Goal: Task Accomplishment & Management: Complete application form

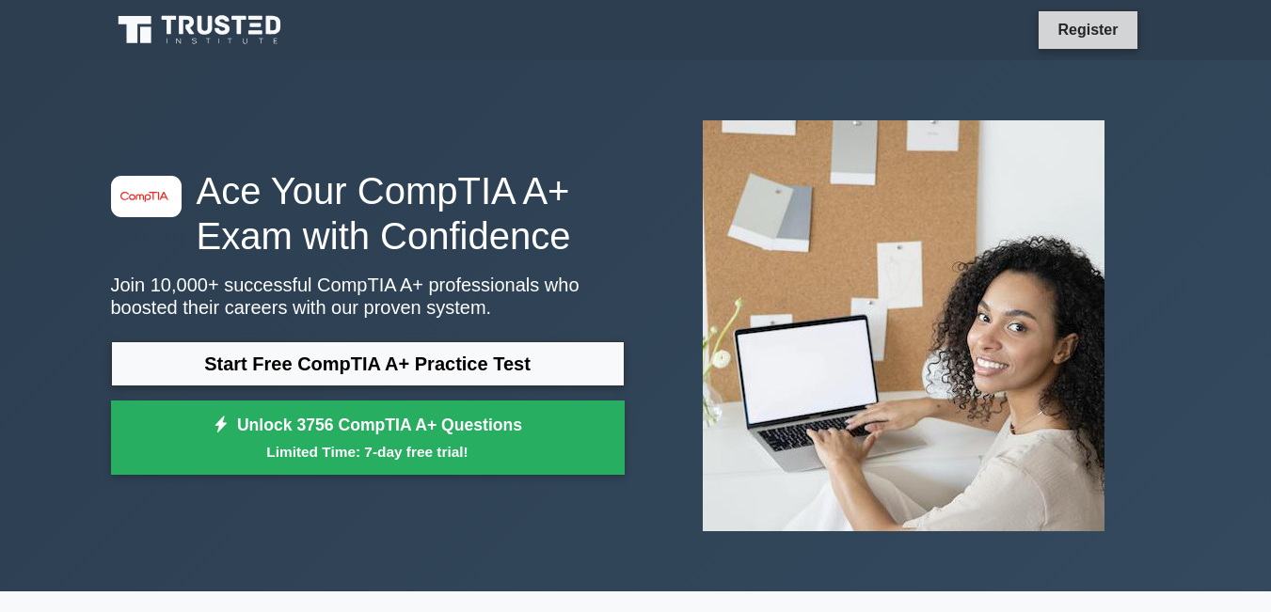
click at [1099, 33] on link "Register" at bounding box center [1087, 30] width 83 height 24
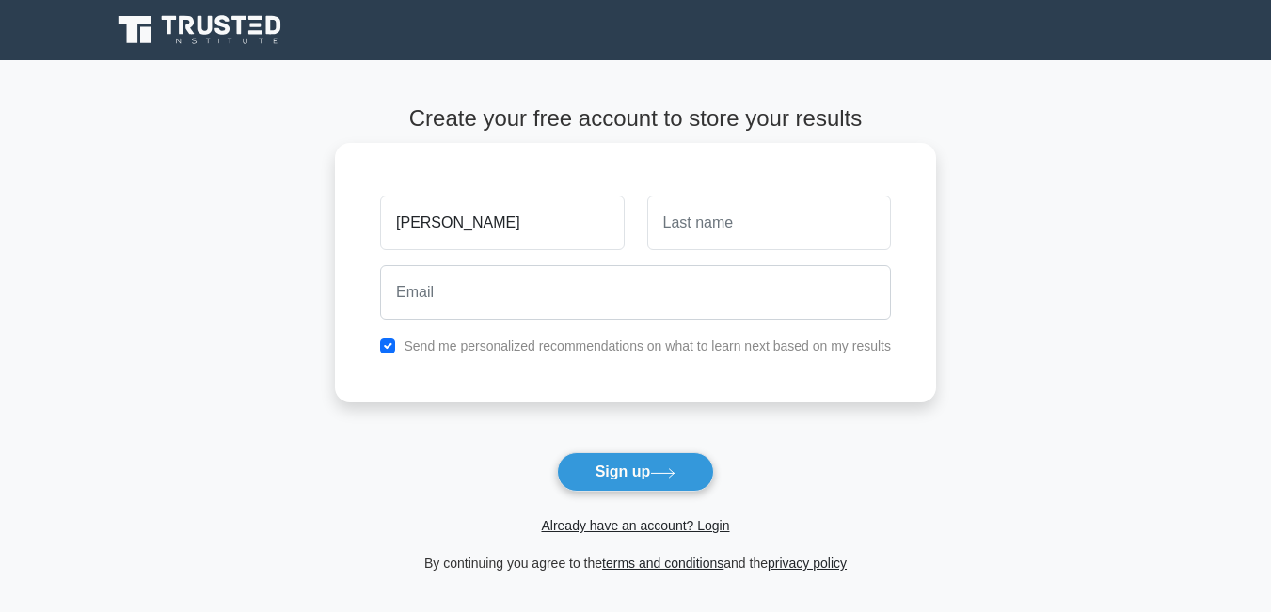
type input "[PERSON_NAME]"
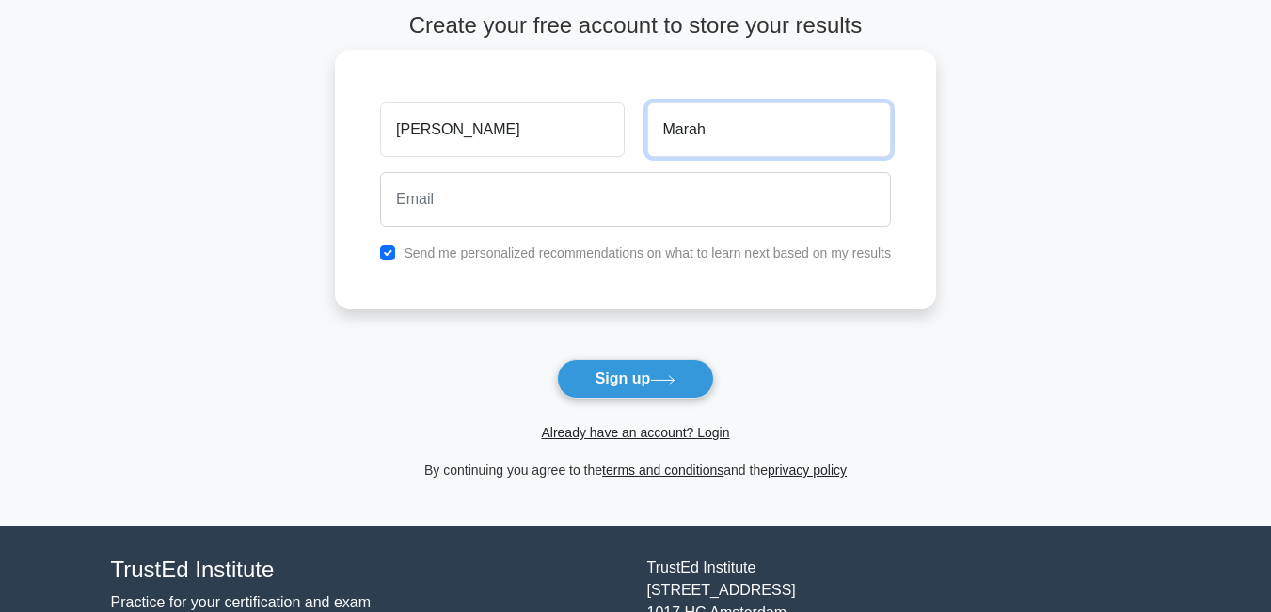
scroll to position [94, 0]
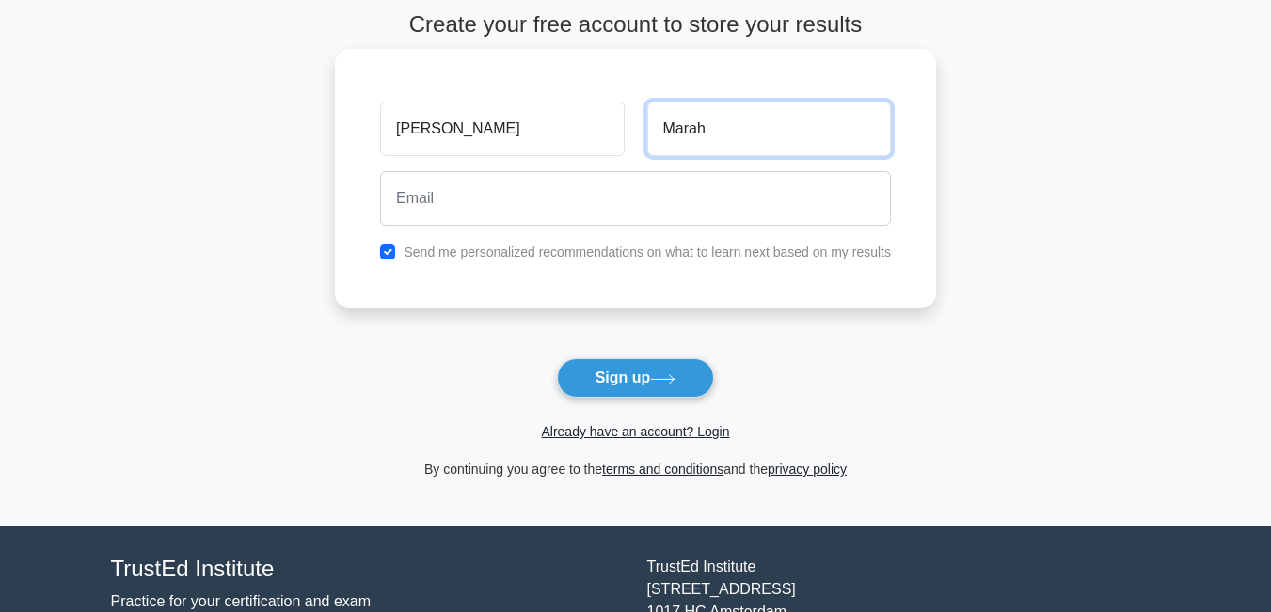
type input "Marah"
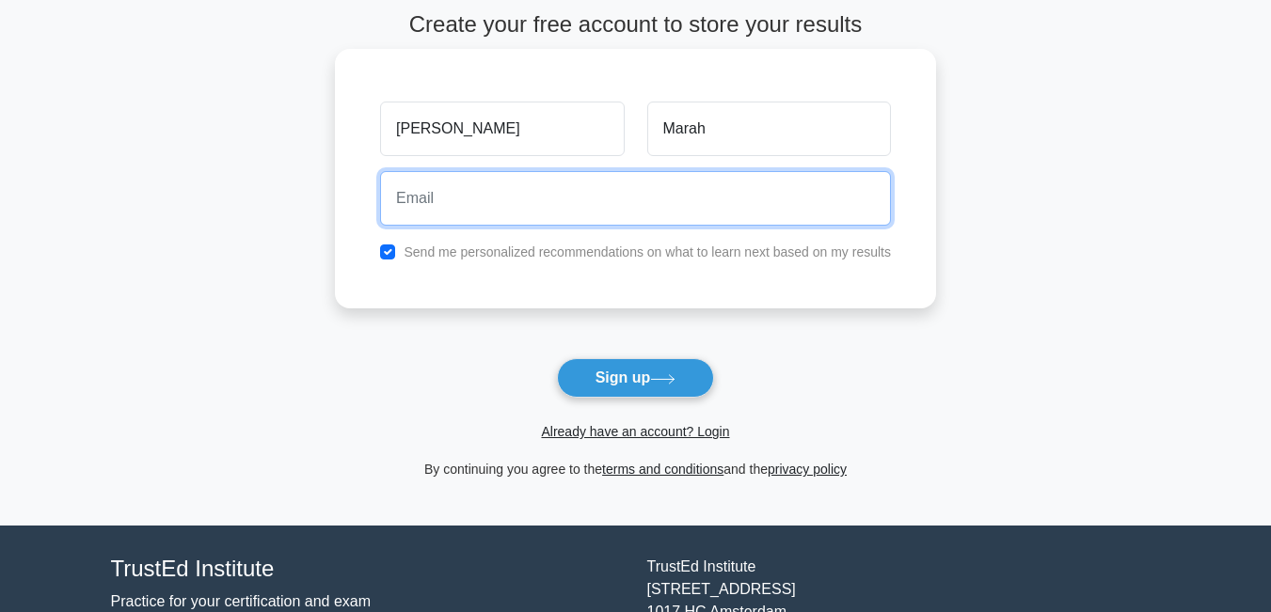
click at [586, 182] on input "email" at bounding box center [635, 198] width 511 height 55
type input "f"
type input "g"
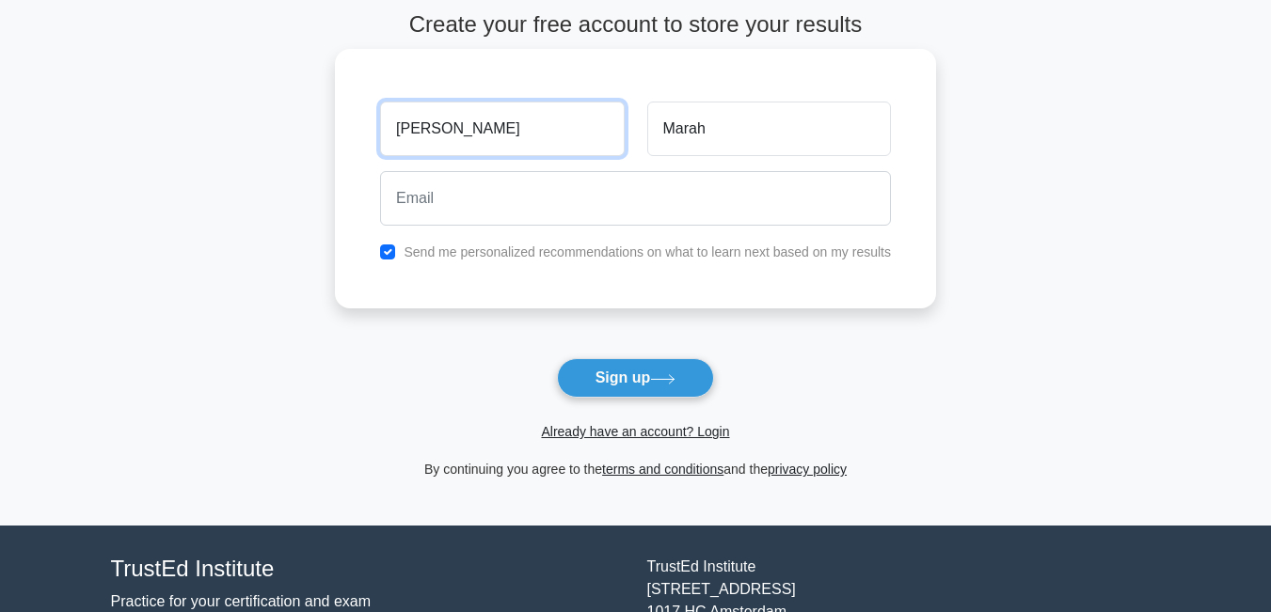
click at [521, 134] on input "[PERSON_NAME]" at bounding box center [502, 129] width 244 height 55
